Goal: Task Accomplishment & Management: Manage account settings

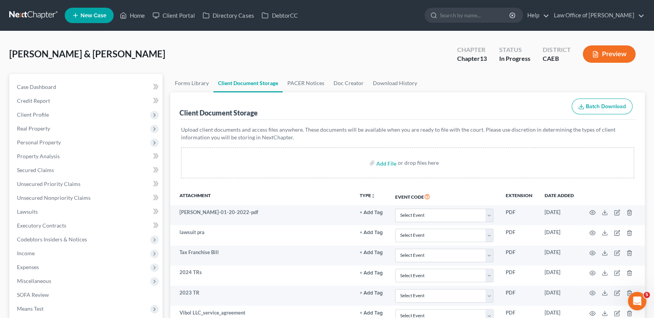
click at [184, 51] on div "[PERSON_NAME] & [PERSON_NAME] Upgraded Chapter Chapter 13 Status In Progress Di…" at bounding box center [326, 56] width 635 height 33
click at [181, 49] on div "[PERSON_NAME] & [PERSON_NAME] Upgraded Chapter Chapter 13 Status In Progress Di…" at bounding box center [326, 56] width 635 height 33
drag, startPoint x: 134, startPoint y: 17, endPoint x: 151, endPoint y: 32, distance: 22.4
click at [134, 17] on link "Home" at bounding box center [132, 15] width 33 height 14
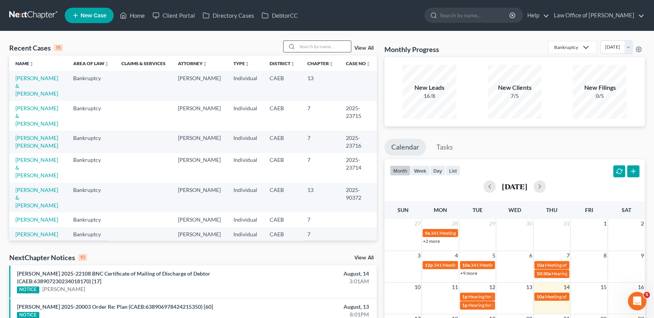
click at [297, 48] on input "search" at bounding box center [324, 46] width 54 height 11
click at [337, 45] on input "search" at bounding box center [324, 46] width 54 height 11
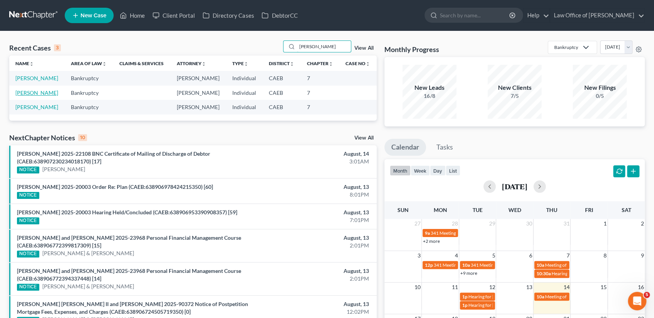
type input "[PERSON_NAME]"
click at [24, 94] on link "[PERSON_NAME]" at bounding box center [36, 92] width 43 height 7
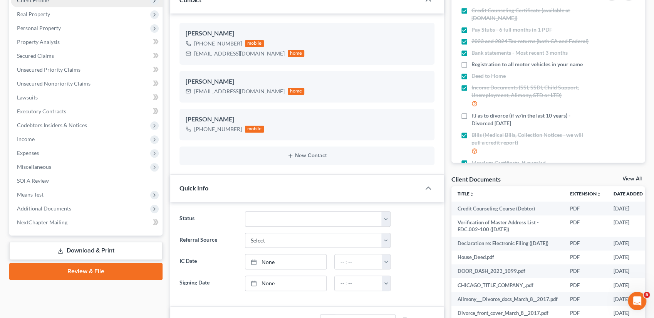
scroll to position [127, 0]
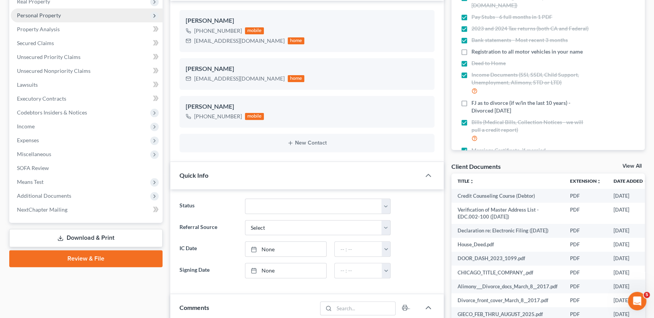
click at [34, 16] on span "Personal Property" at bounding box center [39, 15] width 44 height 7
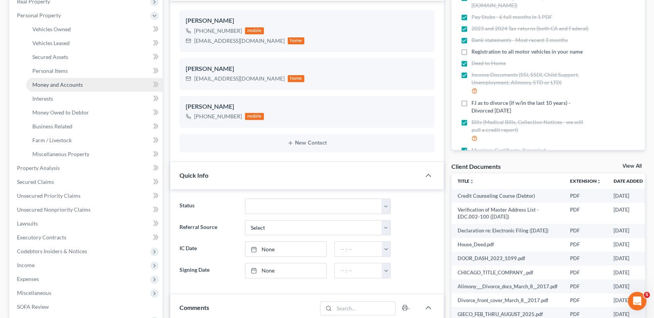
click at [50, 85] on span "Money and Accounts" at bounding box center [57, 84] width 50 height 7
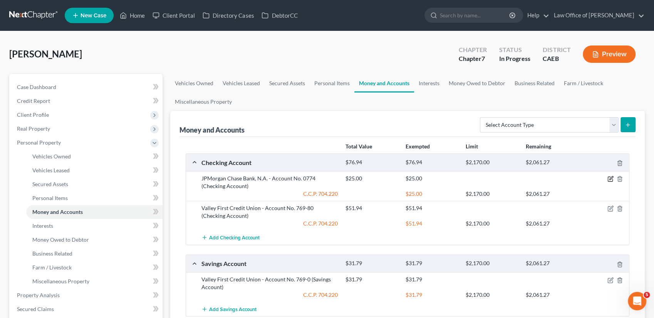
click at [611, 178] on icon "button" at bounding box center [610, 179] width 6 height 6
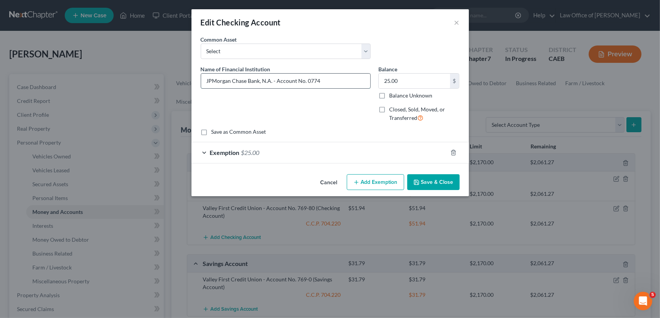
drag, startPoint x: 206, startPoint y: 81, endPoint x: 211, endPoint y: 81, distance: 5.0
click at [208, 81] on input "JPMorgan Chase Bank, N.A. - Account No. 0774" at bounding box center [285, 81] width 169 height 15
type input "CLOSED - JPMorgan Chase Bank, N.A. - Account No. 0774"
click at [389, 95] on label "Balance Unknown" at bounding box center [410, 96] width 43 height 8
click at [392, 95] on input "Balance Unknown" at bounding box center [394, 94] width 5 height 5
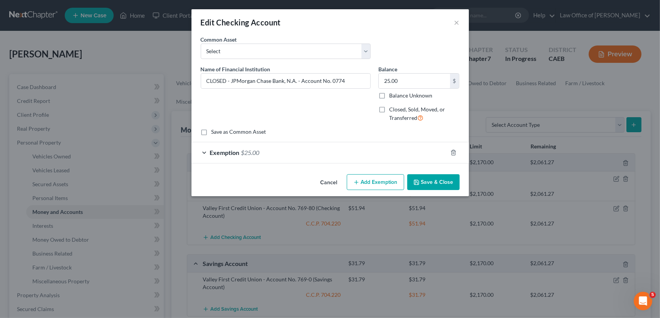
checkbox input "true"
type input "0.00"
click at [389, 111] on label "Closed, Sold, Moved, or Transferred" at bounding box center [424, 113] width 70 height 17
click at [392, 111] on input "Closed, Sold, Moved, or Transferred" at bounding box center [394, 107] width 5 height 5
checkbox input "true"
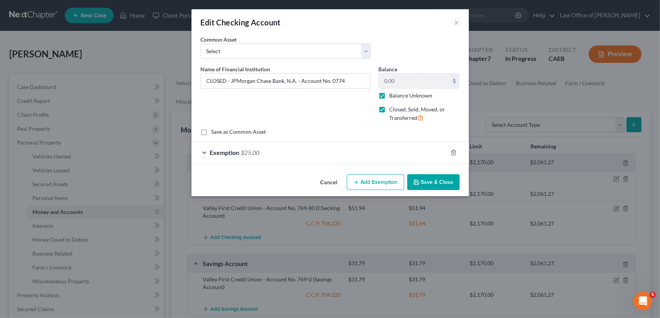
select select "36"
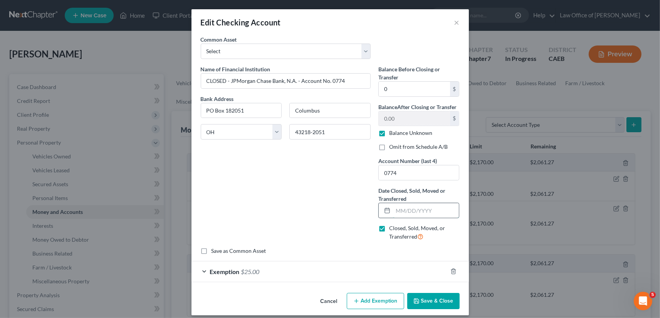
click at [417, 212] on input "text" at bounding box center [426, 210] width 66 height 15
type input "[DATE]"
click at [451, 271] on icon "button" at bounding box center [453, 271] width 6 height 6
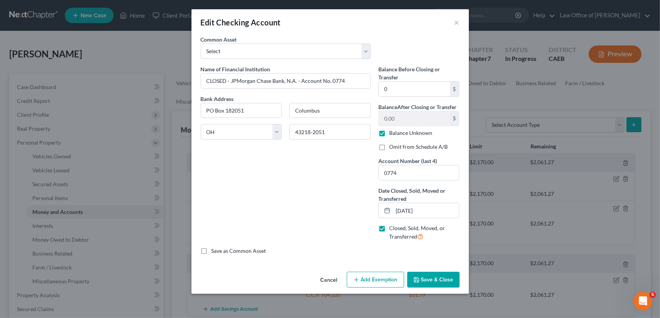
click at [433, 282] on button "Save & Close" at bounding box center [433, 279] width 52 height 16
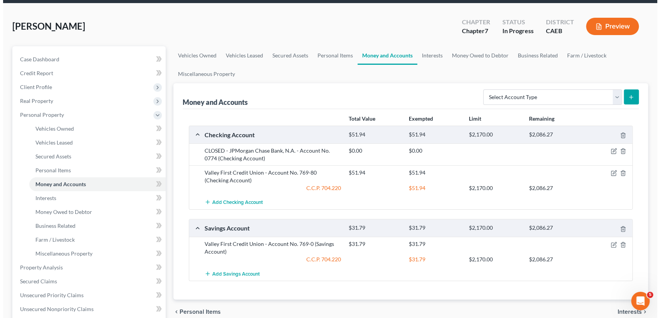
scroll to position [42, 0]
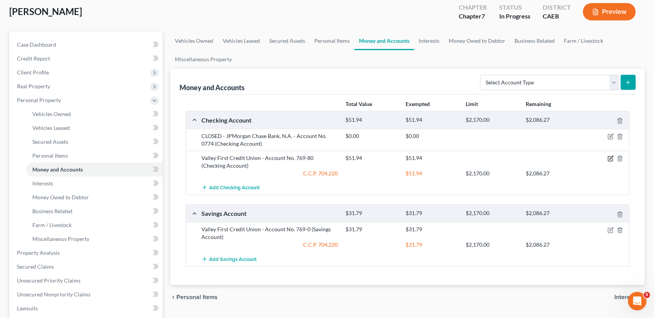
click at [609, 157] on icon "button" at bounding box center [610, 158] width 6 height 6
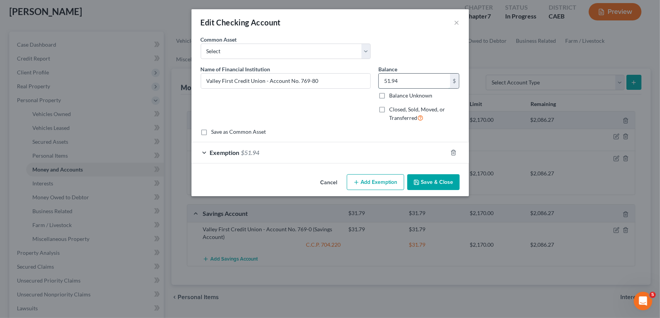
click at [417, 82] on input "51.94" at bounding box center [413, 81] width 71 height 15
type input "1,323.66"
click at [254, 153] on span "$51.94" at bounding box center [250, 152] width 18 height 7
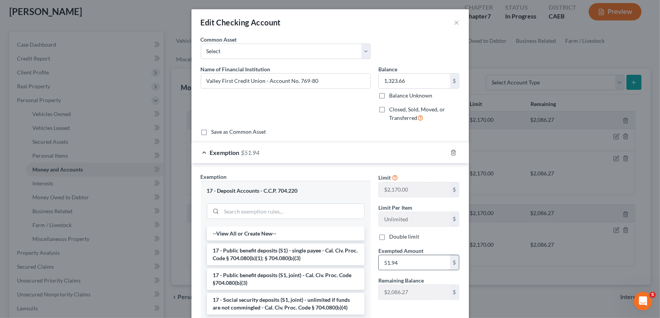
click at [398, 261] on input "51.94" at bounding box center [413, 262] width 71 height 15
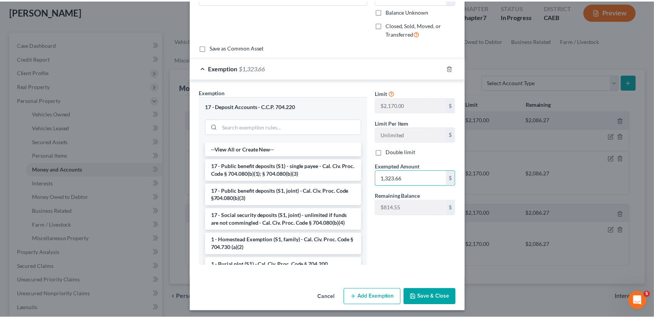
scroll to position [87, 0]
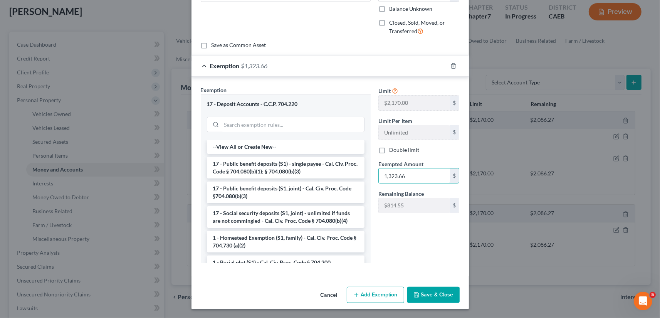
type input "1,323.66"
click at [421, 301] on button "Save & Close" at bounding box center [433, 294] width 52 height 16
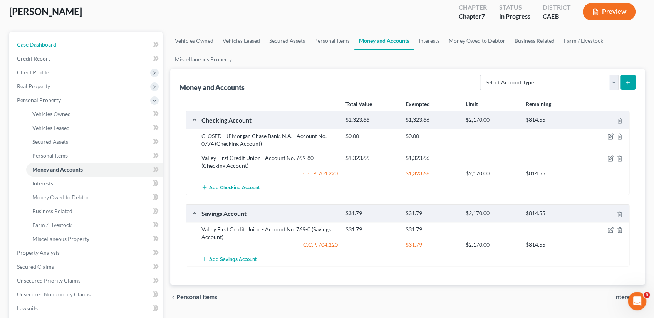
click at [26, 47] on span "Case Dashboard" at bounding box center [36, 44] width 39 height 7
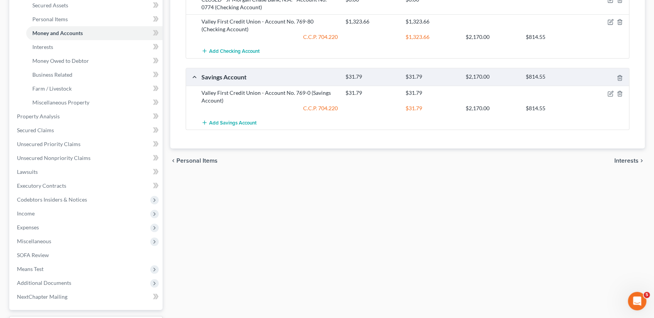
select select "9"
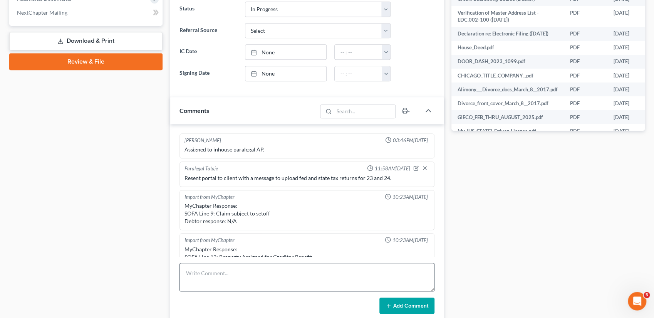
scroll to position [539, 0]
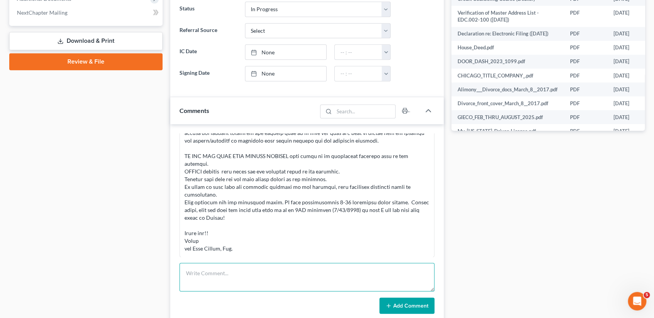
click at [241, 281] on textarea at bounding box center [306, 277] width 255 height 28
paste textarea "DiamondGurl87<[EMAIL_ADDRESS][DOMAIN_NAME]> ​ You​ Hi [PERSON_NAME], I closed m…"
type textarea "DiamondGurl87<[EMAIL_ADDRESS][DOMAIN_NAME]> ​ You​ Hi [PERSON_NAME], I closed m…"
click at [406, 310] on button "Add Comment" at bounding box center [406, 305] width 55 height 16
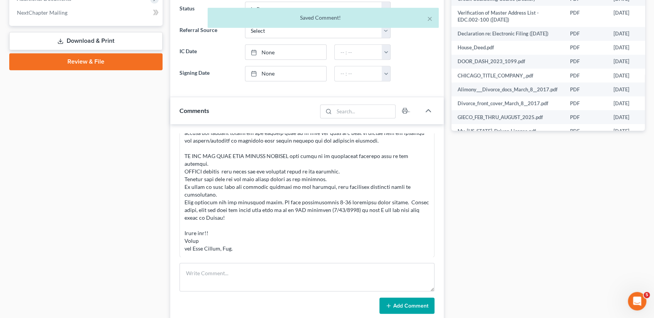
scroll to position [629, 0]
